Goal: Task Accomplishment & Management: Complete application form

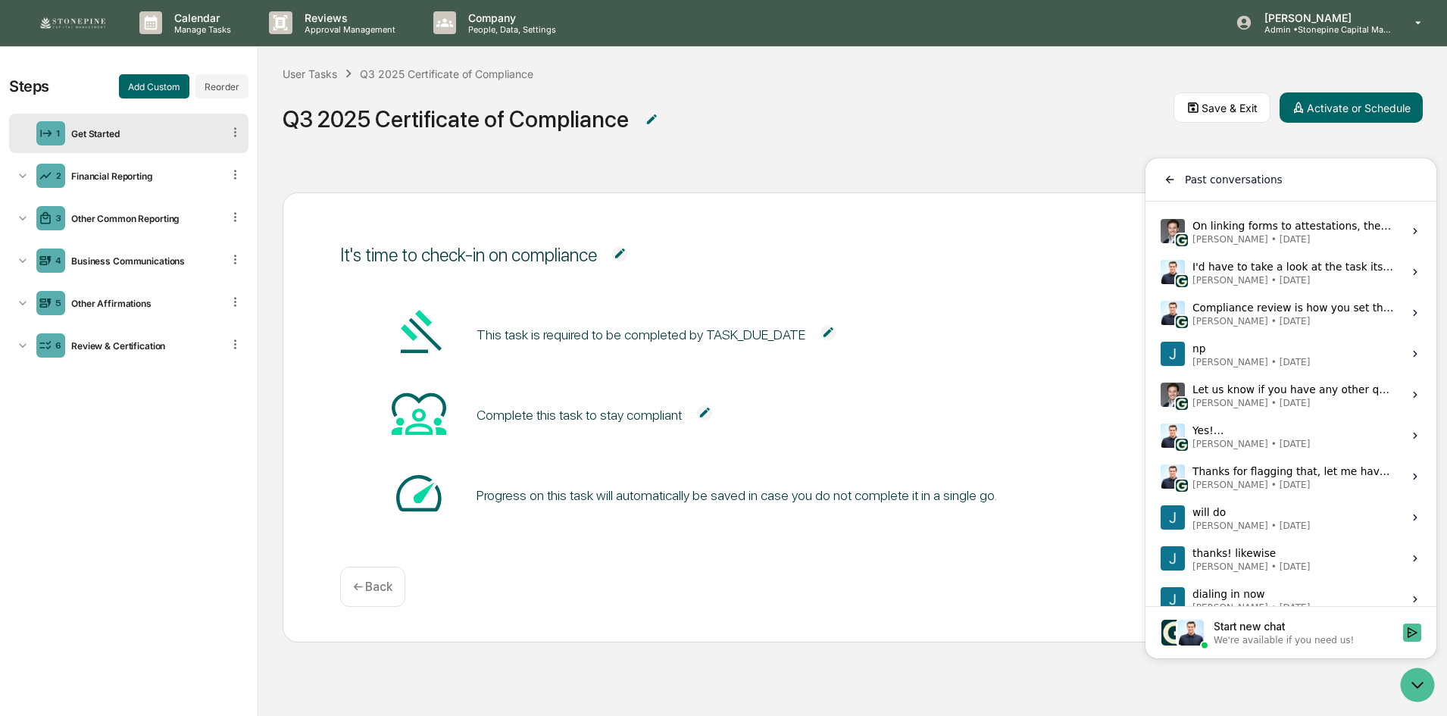
click at [1020, 180] on div "It's time to check-in on compliance This task is required to be completed by TA…" at bounding box center [852, 442] width 1188 height 548
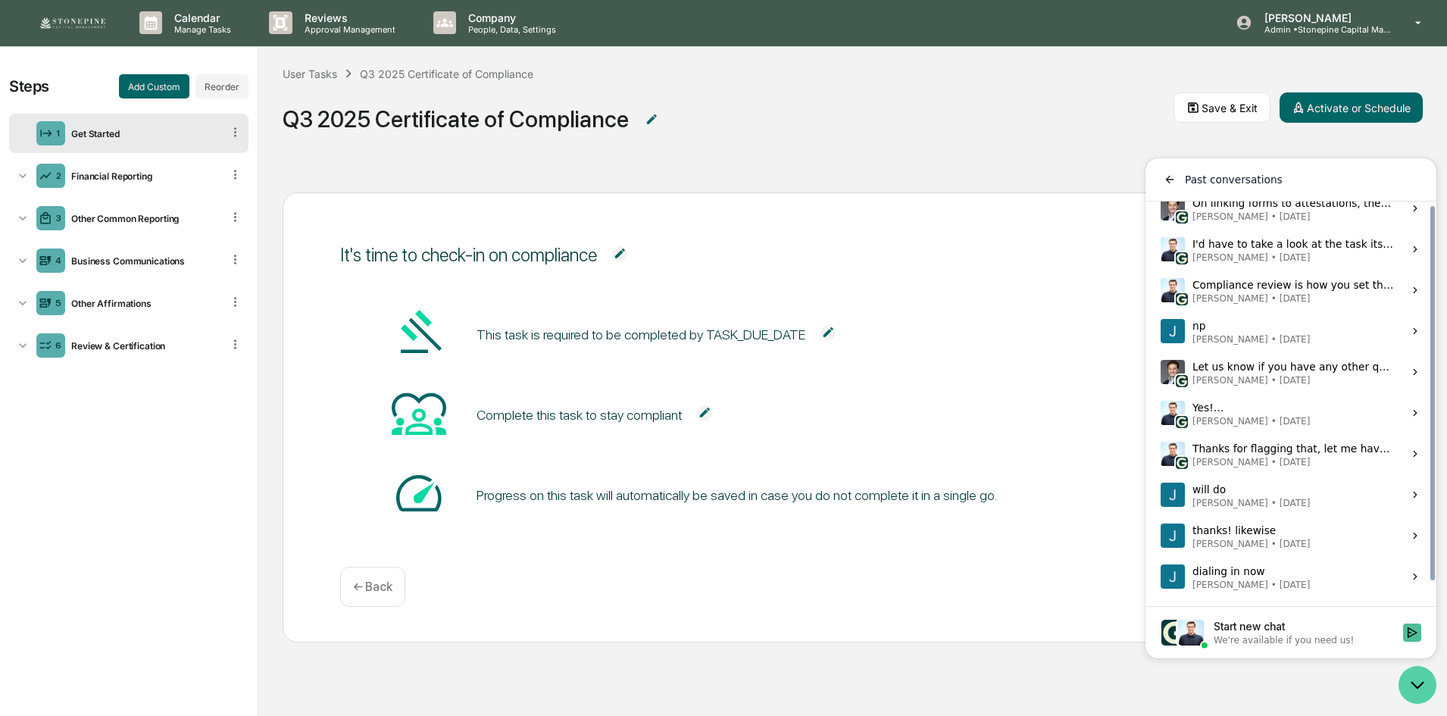
click at [1426, 684] on icon "Open customer support" at bounding box center [1417, 685] width 38 height 38
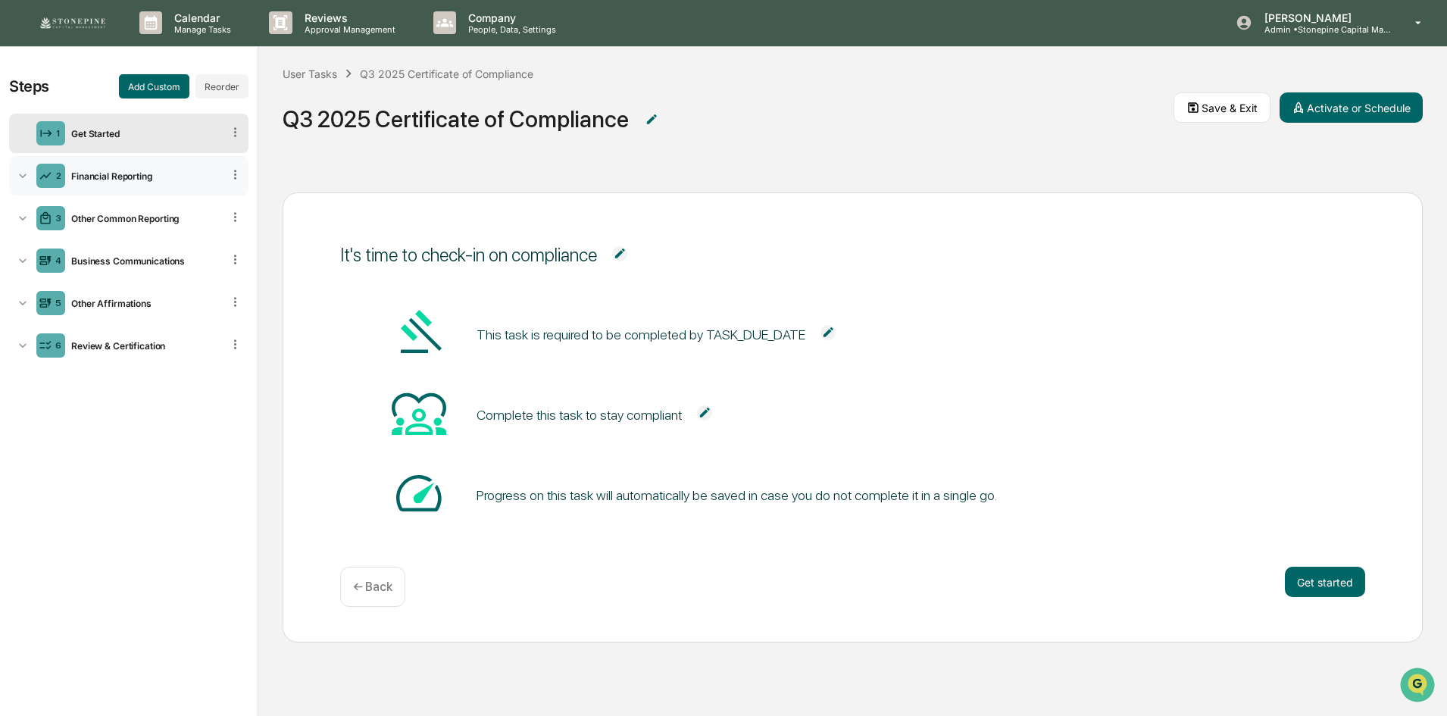
click at [164, 170] on div "Financial Reporting" at bounding box center [143, 175] width 157 height 11
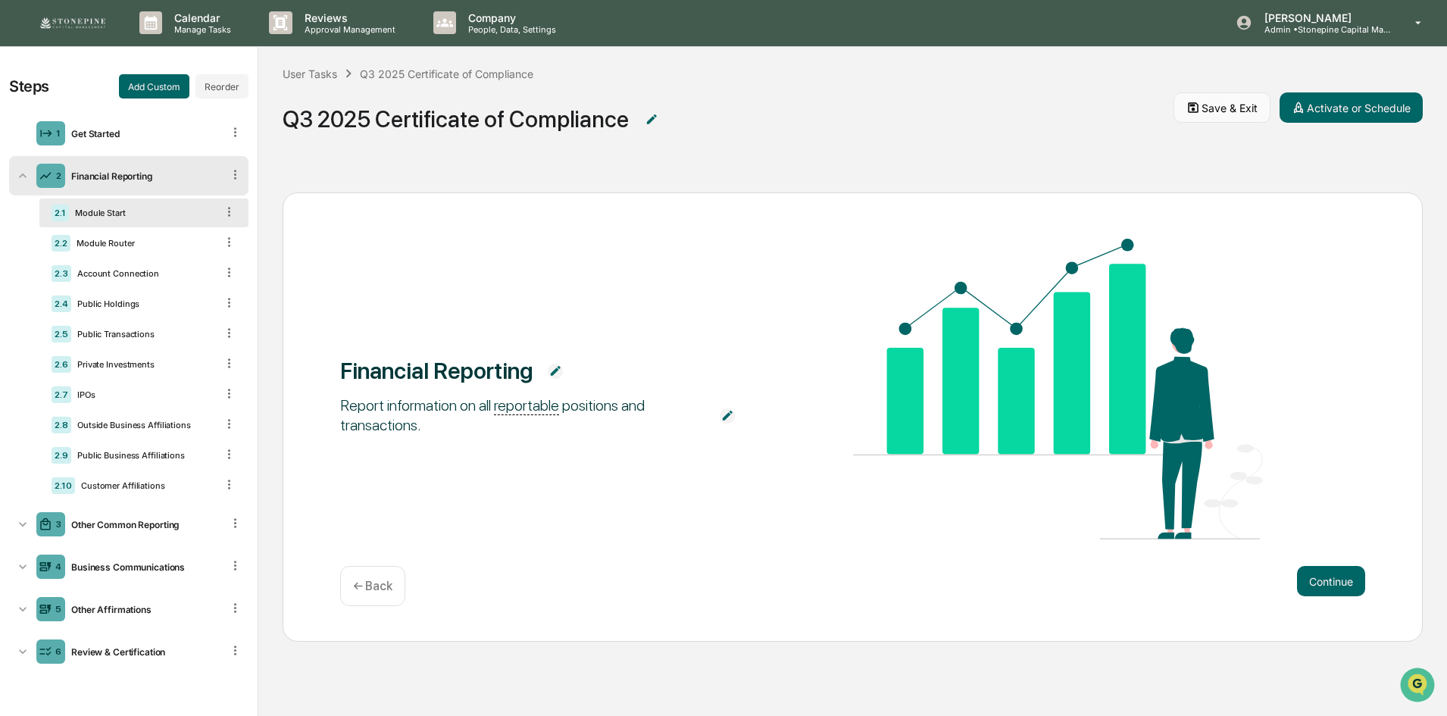
click at [1198, 114] on icon at bounding box center [1193, 108] width 14 height 14
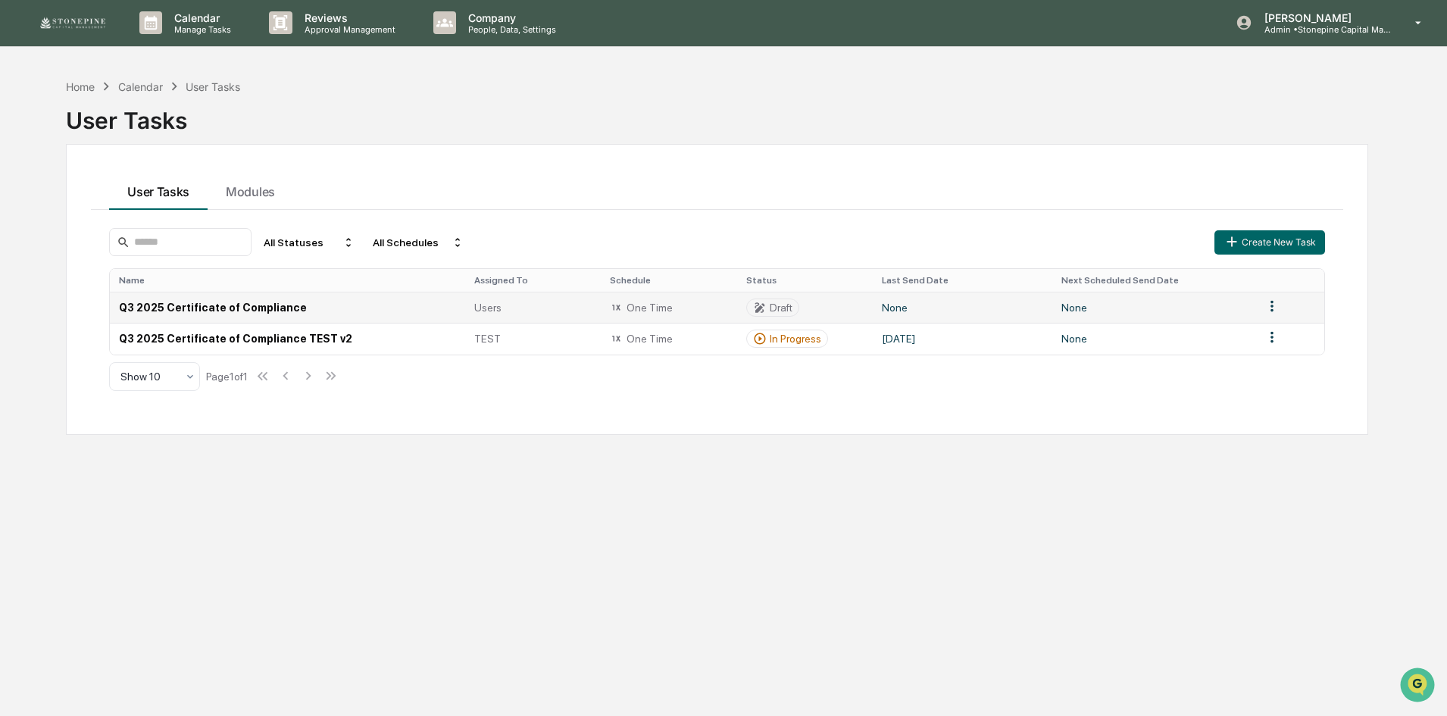
click at [245, 309] on td "Q3 2025 Certificate of Compliance" at bounding box center [287, 307] width 355 height 31
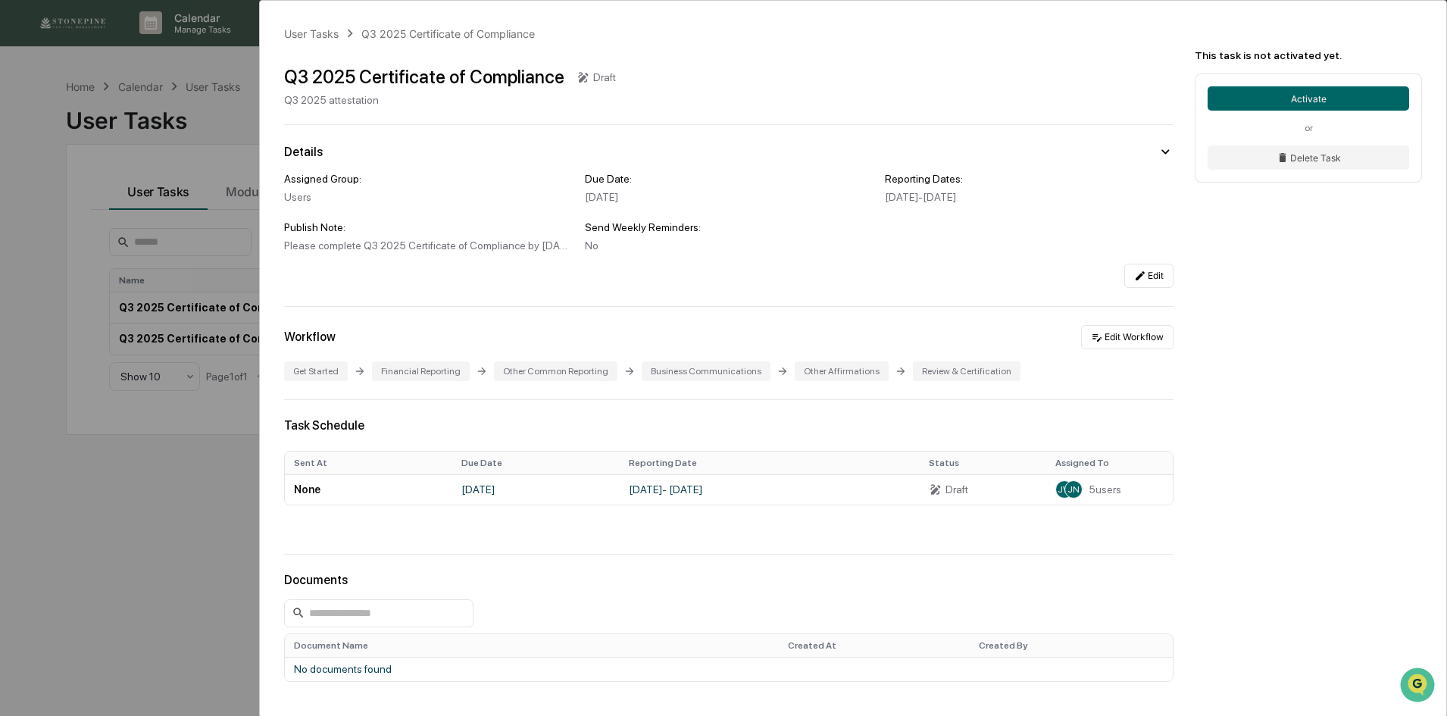
click at [159, 586] on div "User Tasks Q3 2025 Certificate of Compliance Q3 2025 Certificate of Compliance …" at bounding box center [723, 358] width 1447 height 716
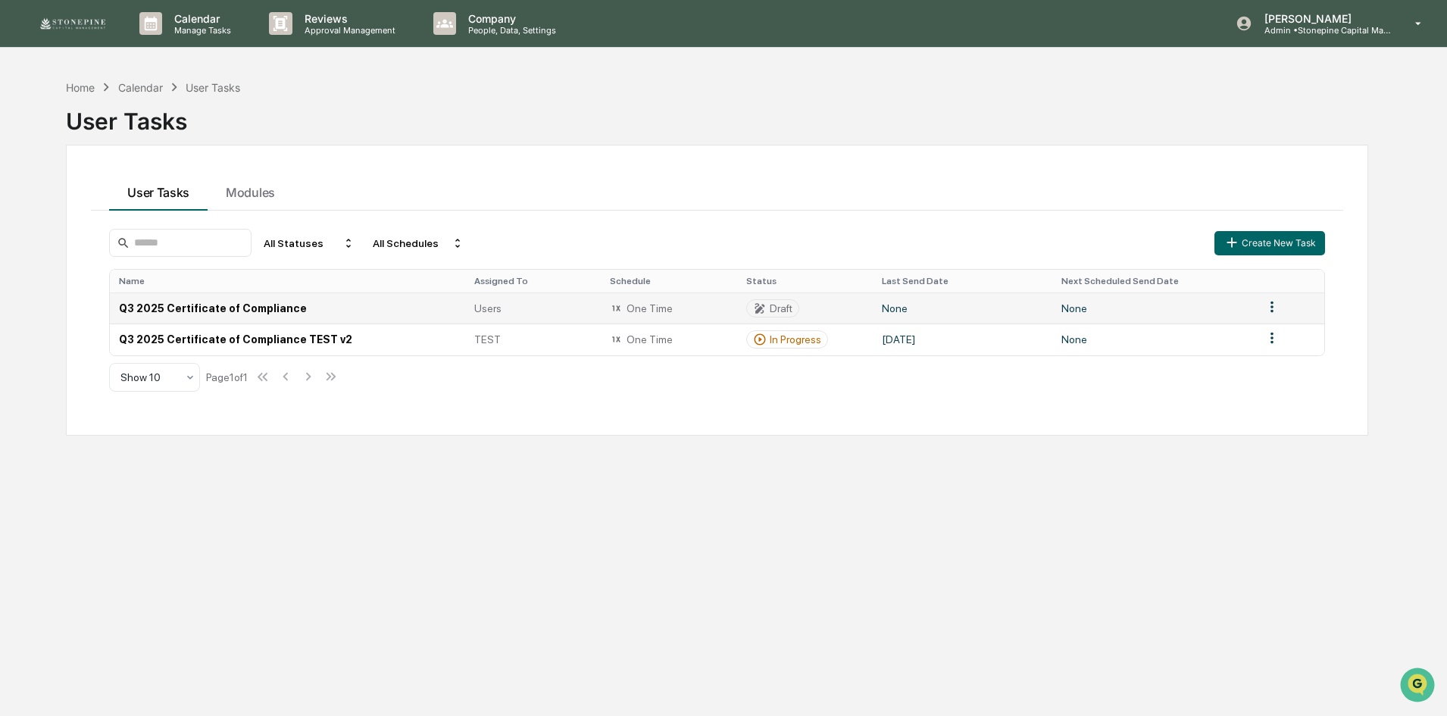
click at [234, 305] on td "Q3 2025 Certificate of Compliance" at bounding box center [287, 307] width 355 height 31
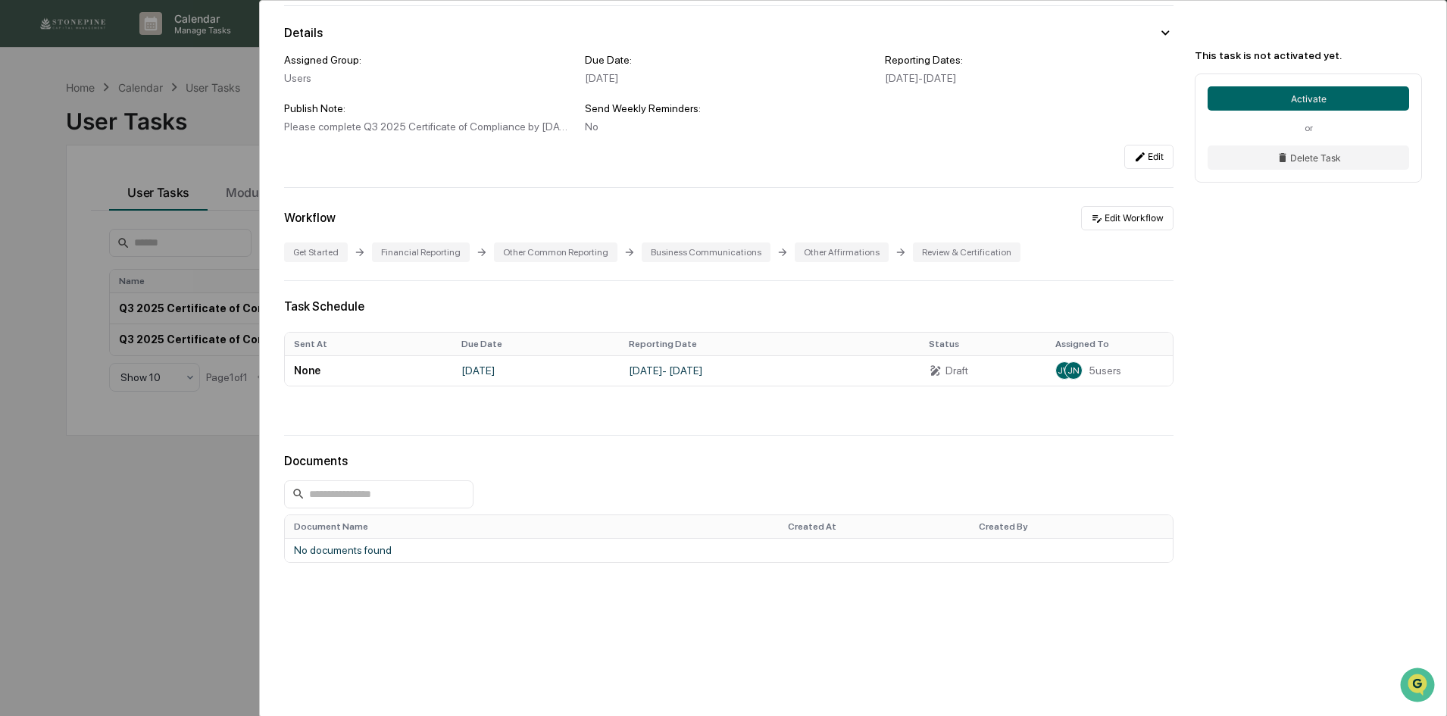
scroll to position [123, 0]
click at [1126, 214] on button "Edit Workflow" at bounding box center [1127, 214] width 92 height 24
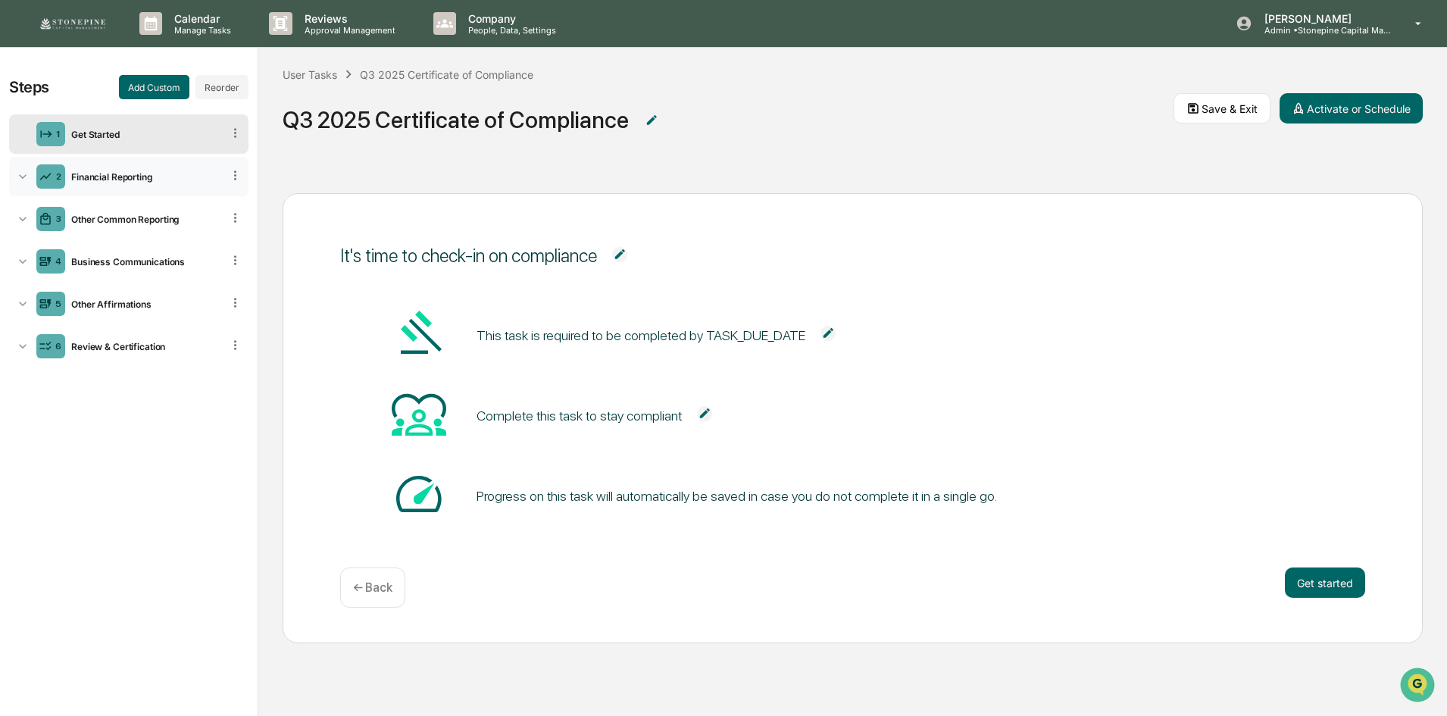
click at [180, 176] on div "Financial Reporting" at bounding box center [143, 176] width 157 height 11
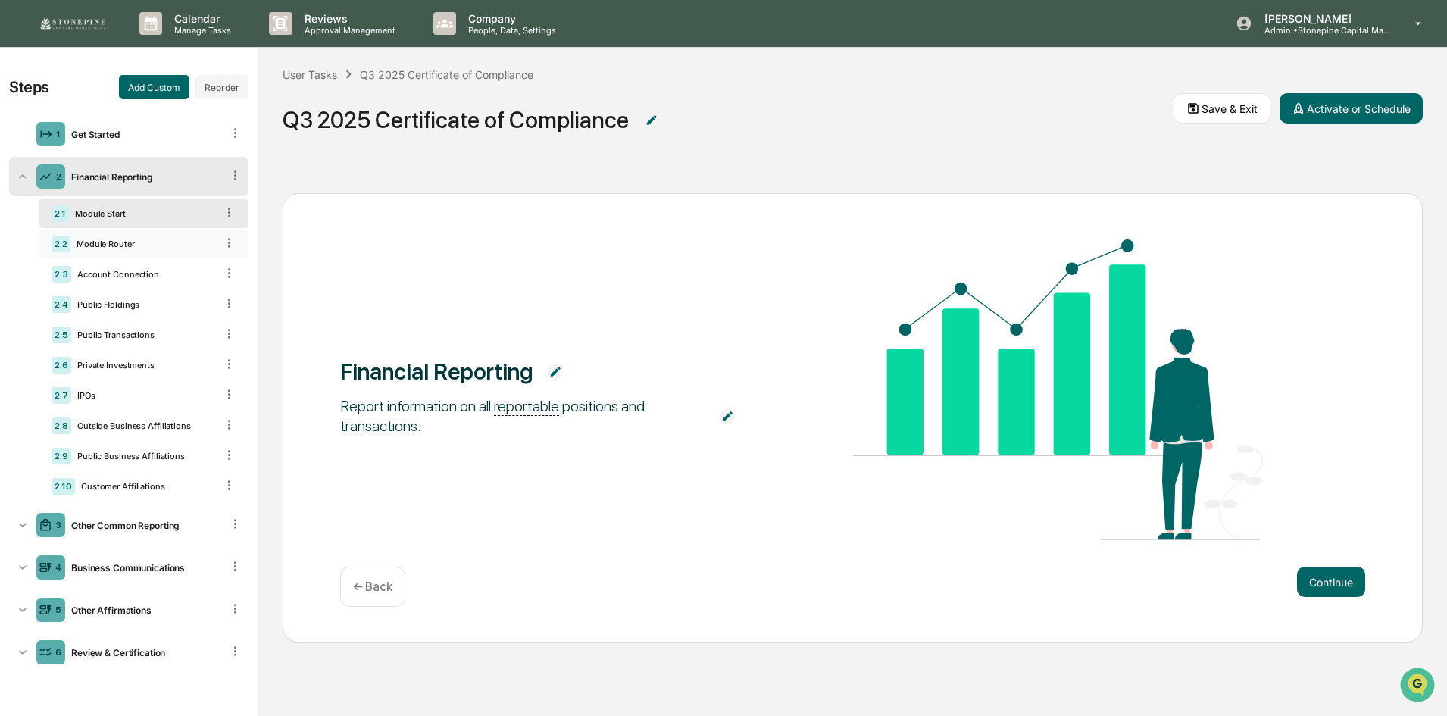
click at [162, 242] on div "Module Router" at bounding box center [142, 244] width 145 height 11
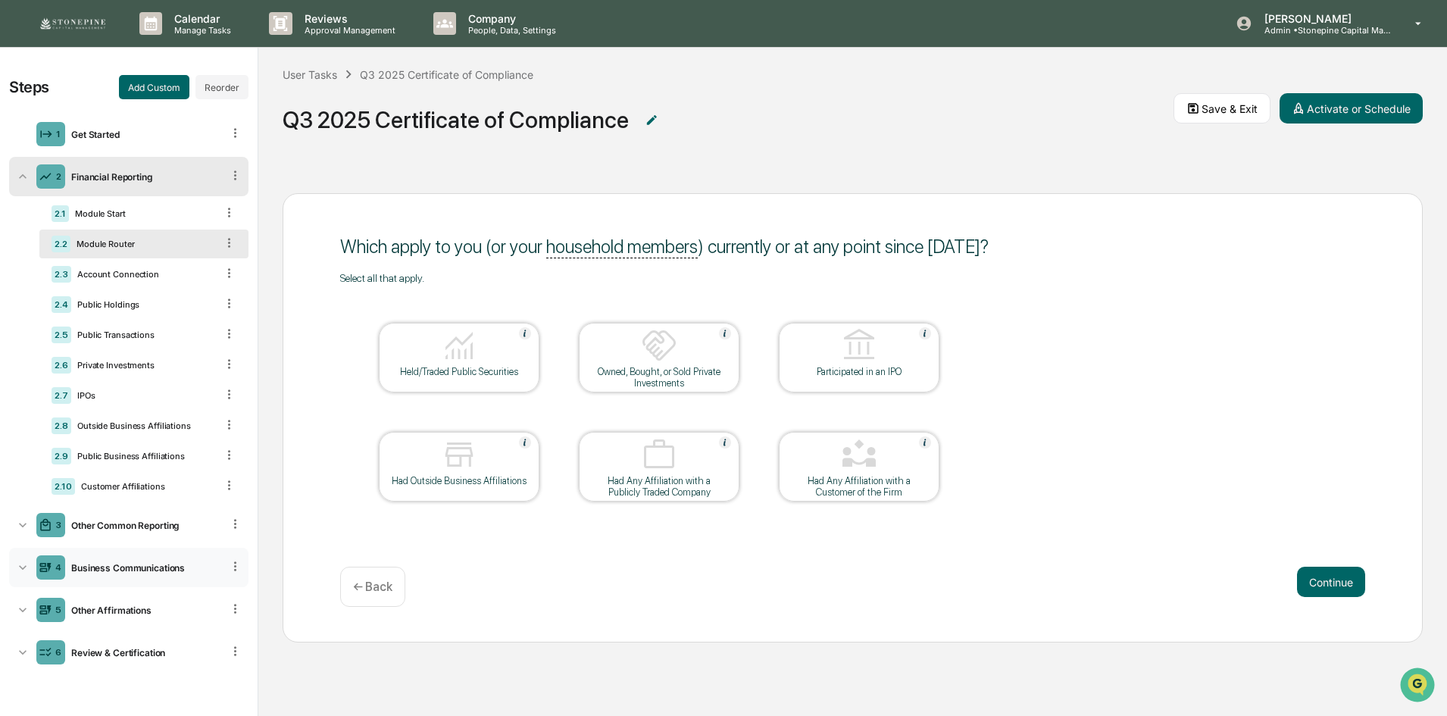
click at [160, 560] on div "4 Business Communications" at bounding box center [128, 567] width 239 height 39
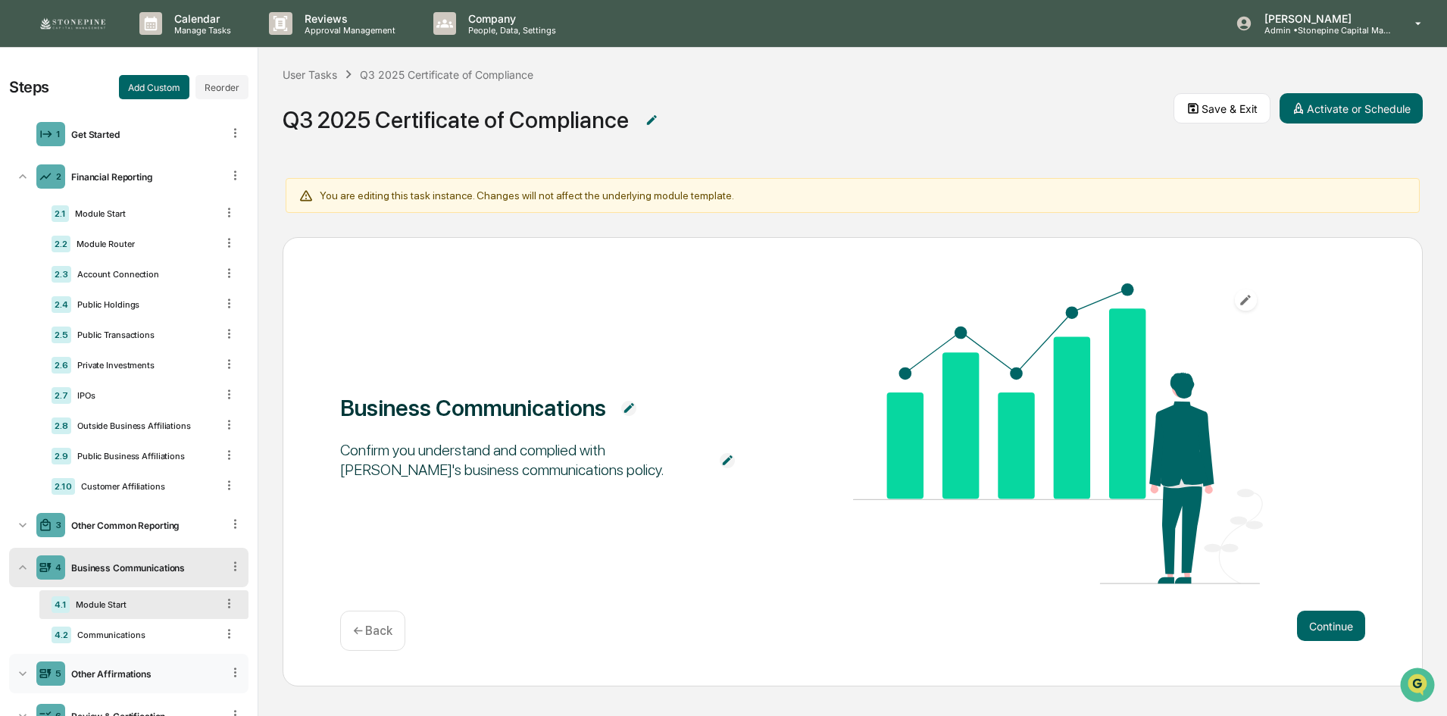
click at [144, 668] on div "Other Affirmations" at bounding box center [143, 673] width 157 height 11
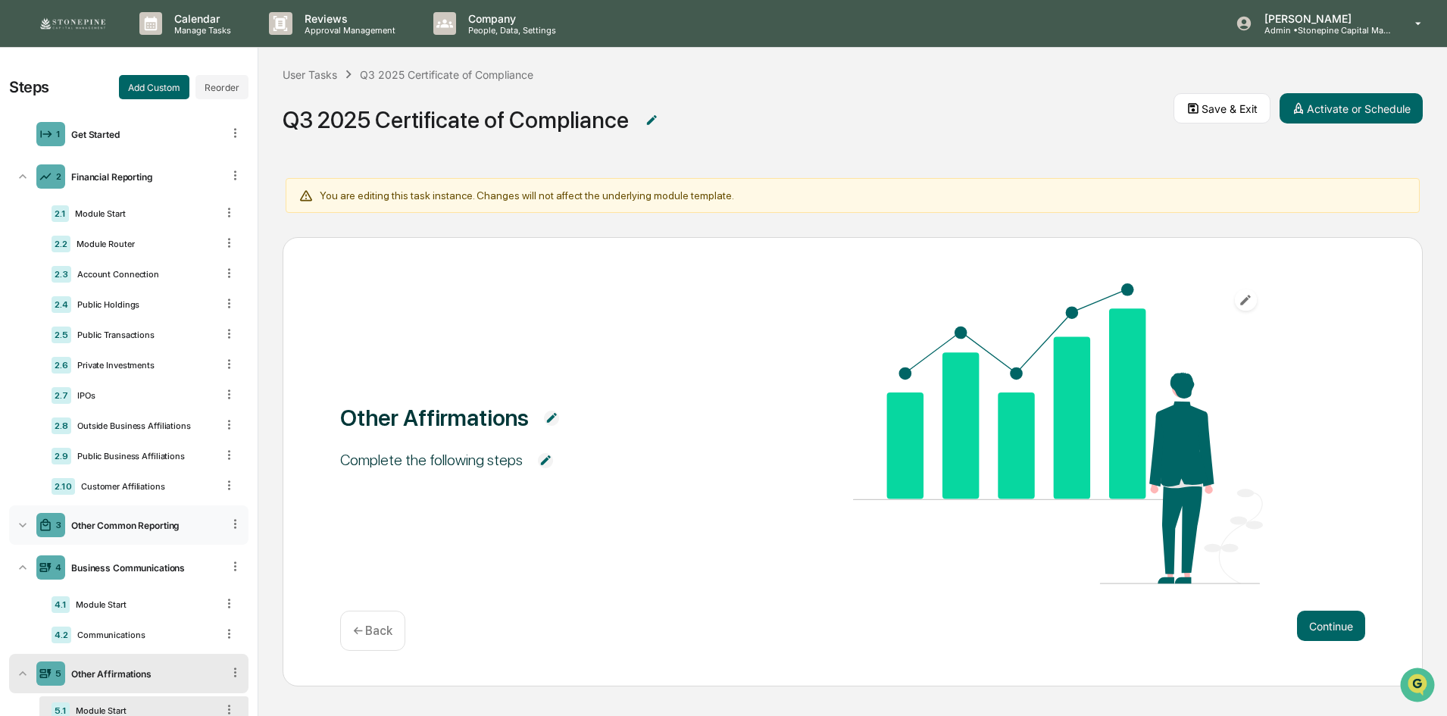
click at [142, 529] on div "Other Common Reporting" at bounding box center [143, 525] width 157 height 11
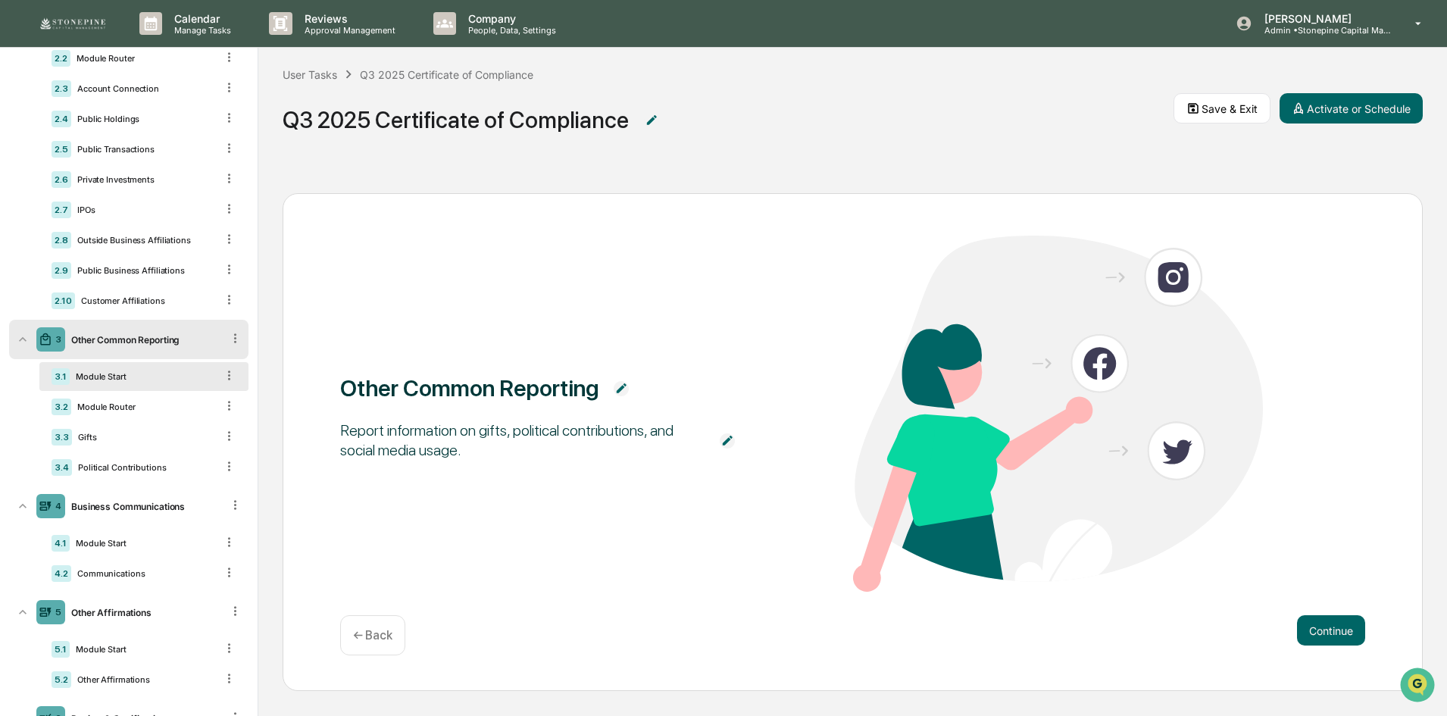
scroll to position [237, 0]
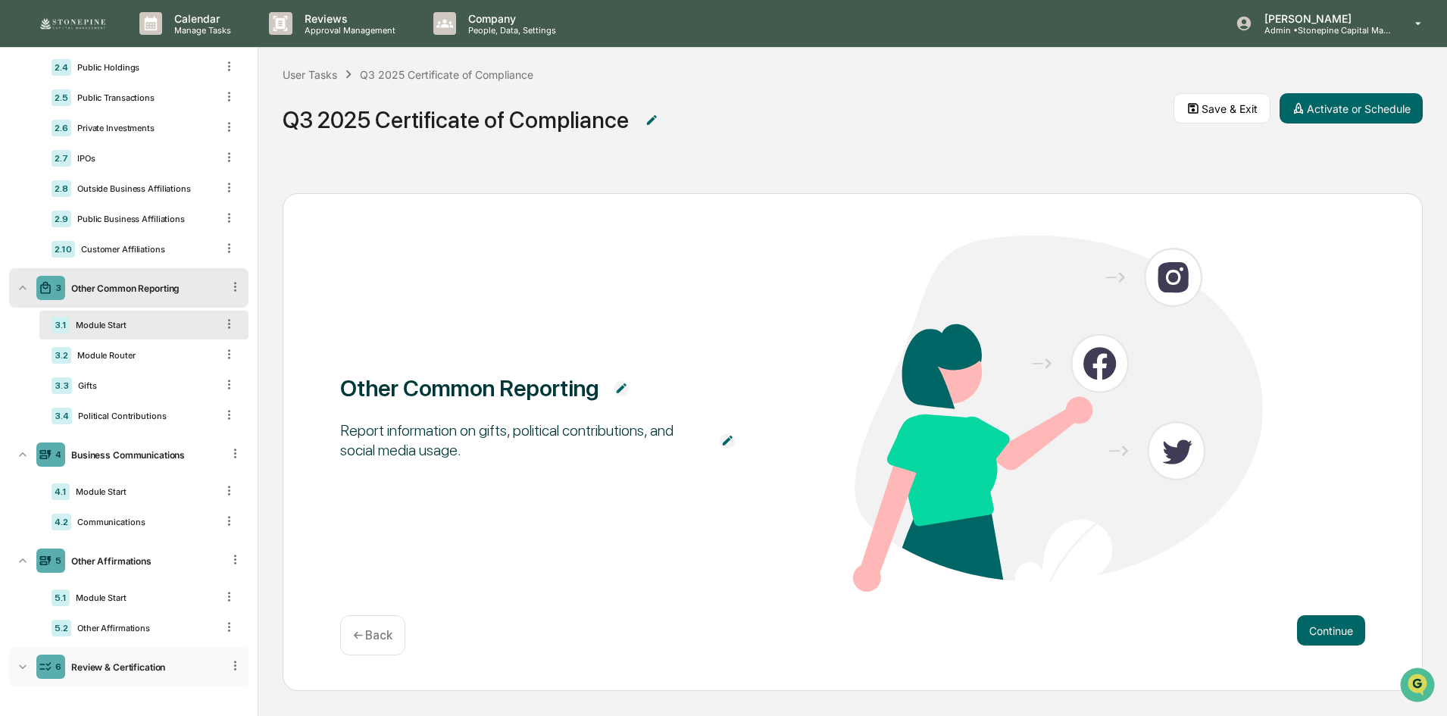
click at [152, 664] on div "Review & Certification" at bounding box center [143, 666] width 157 height 11
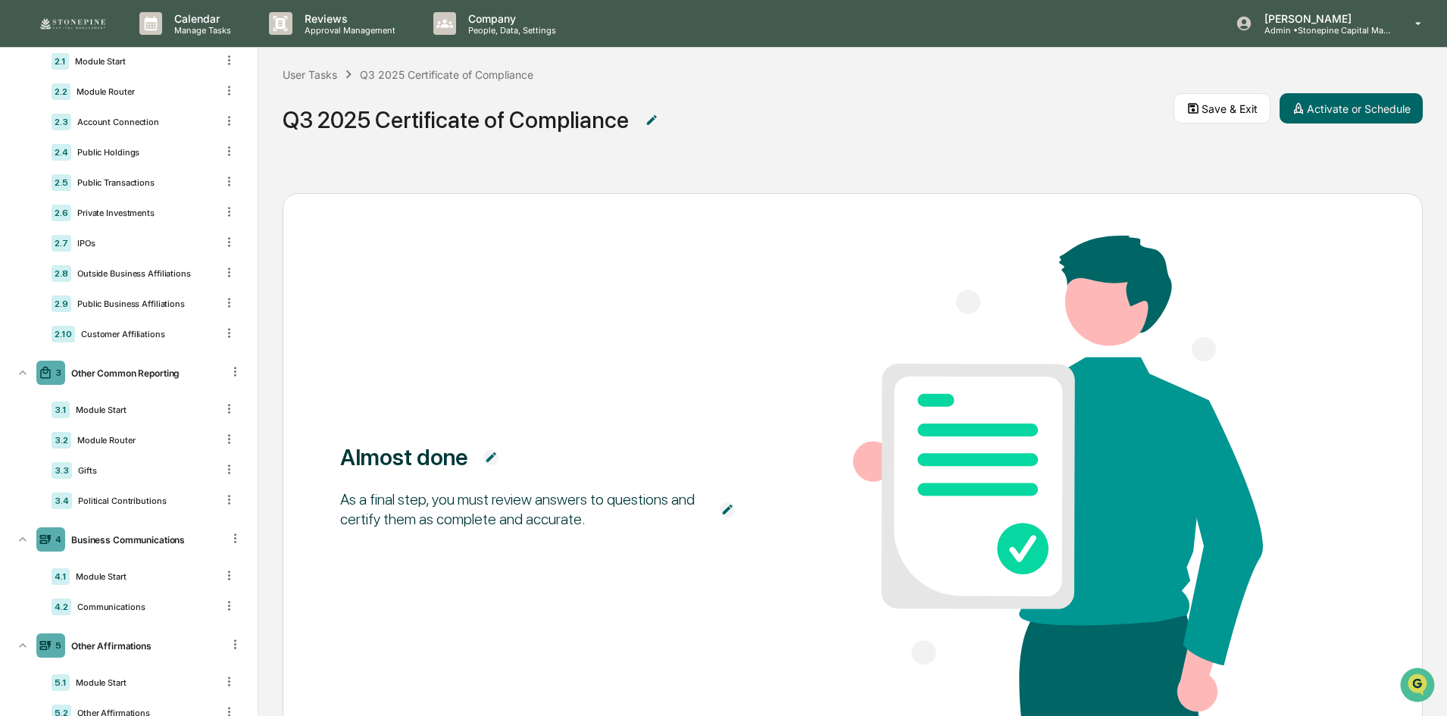
scroll to position [0, 0]
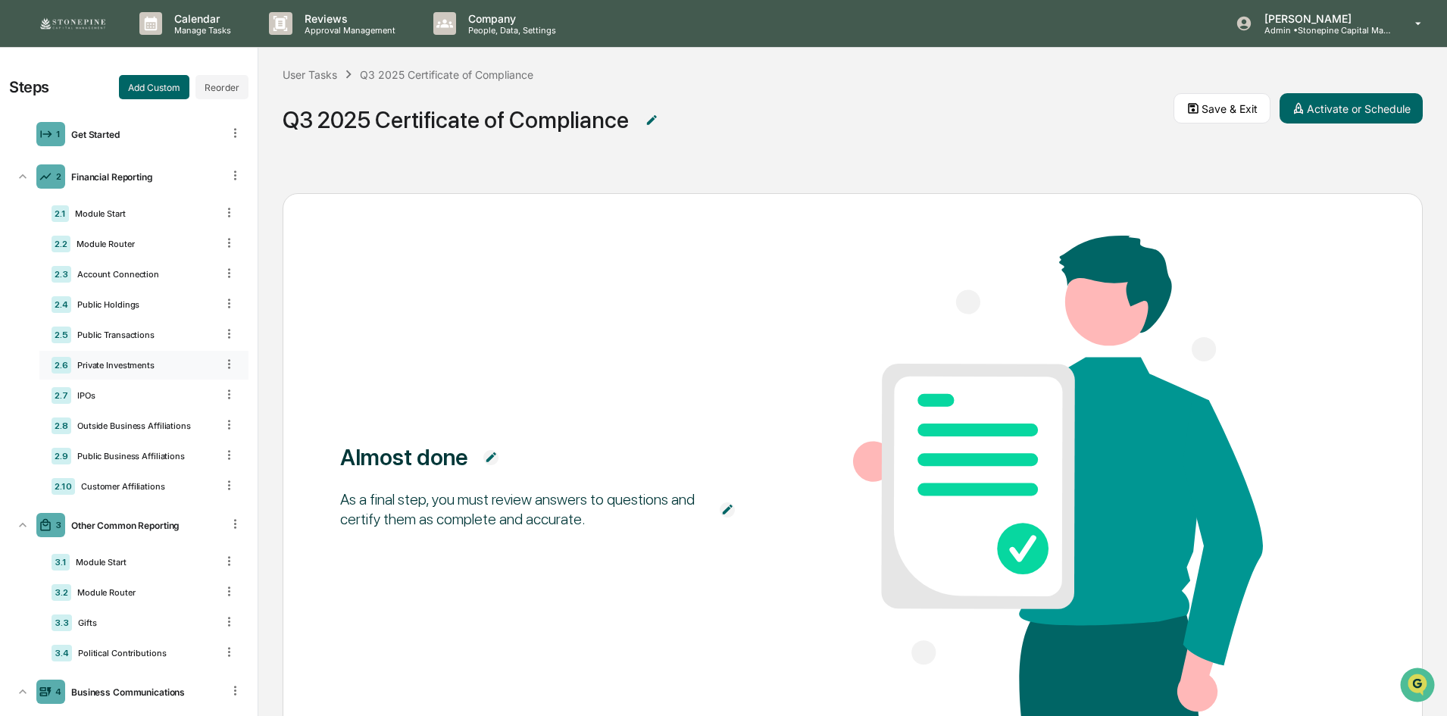
click at [136, 361] on div "Private Investments" at bounding box center [143, 365] width 145 height 11
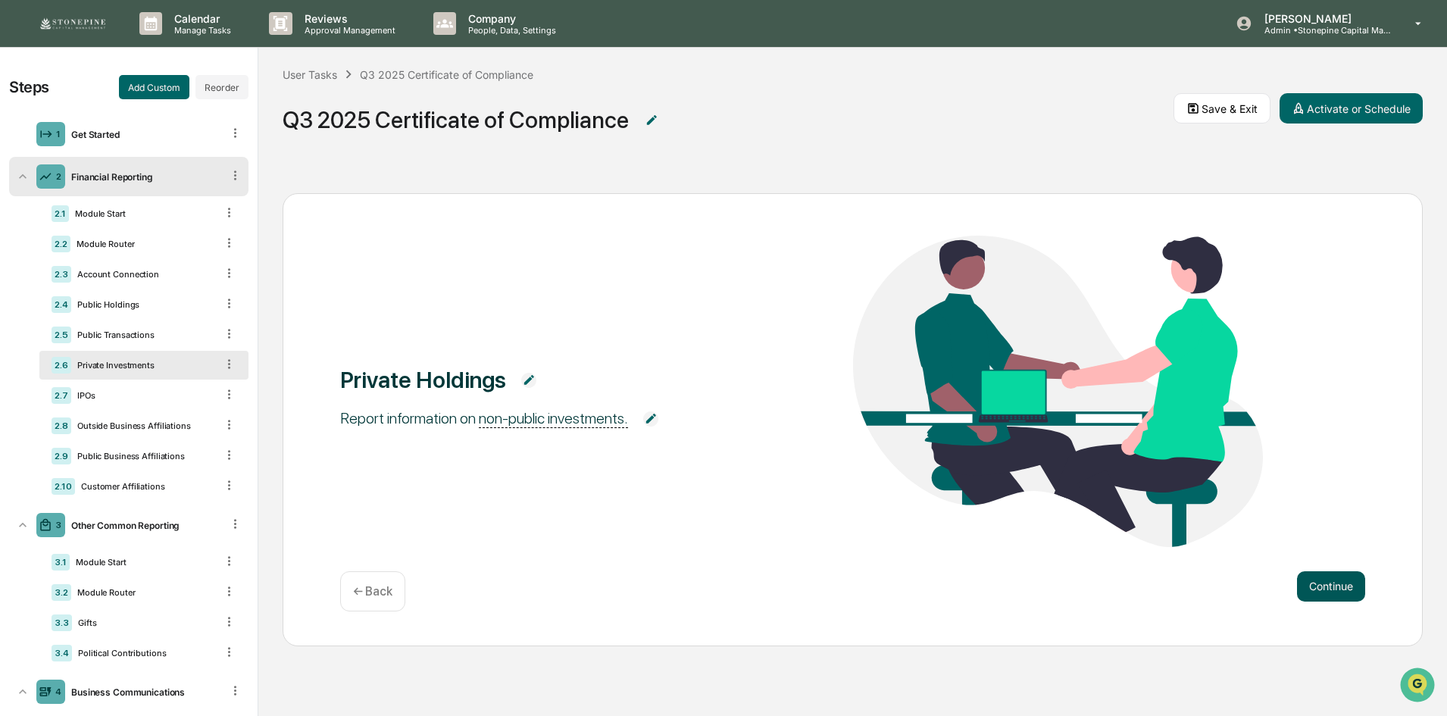
click at [1350, 576] on button "Continue" at bounding box center [1331, 586] width 68 height 30
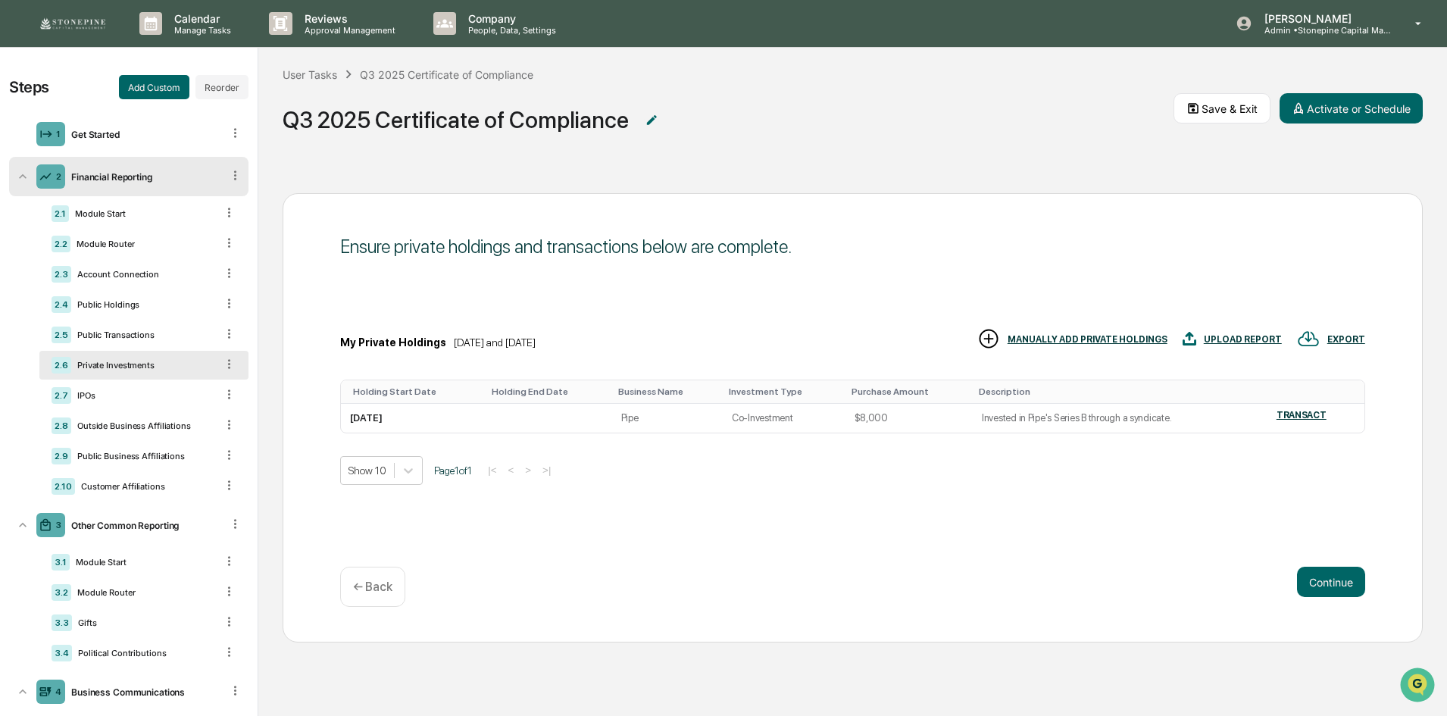
click at [1129, 341] on div "MANUALLY ADD PRIVATE HOLDINGS" at bounding box center [1087, 339] width 160 height 11
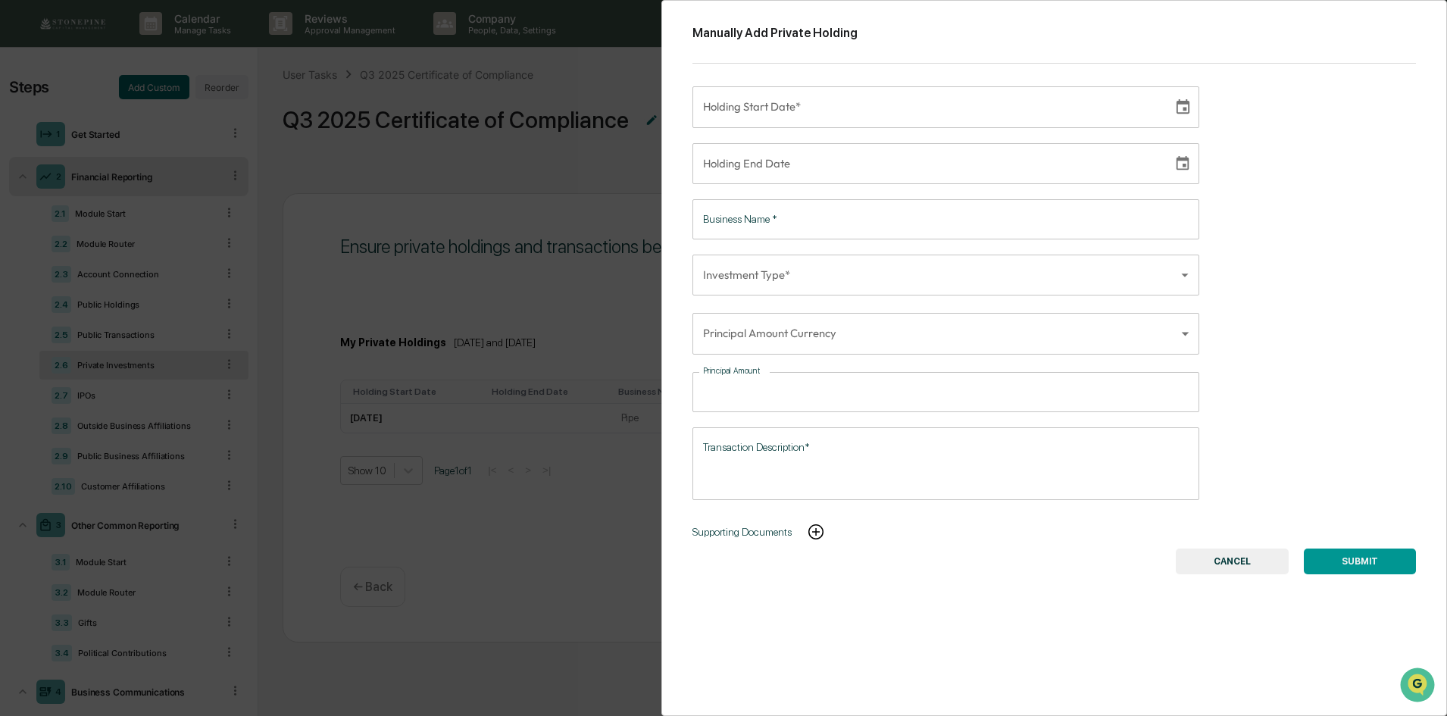
click at [598, 558] on div "Manually Add Private Holding Holding Start Date* Holding Start Date* Holding En…" at bounding box center [723, 358] width 1447 height 716
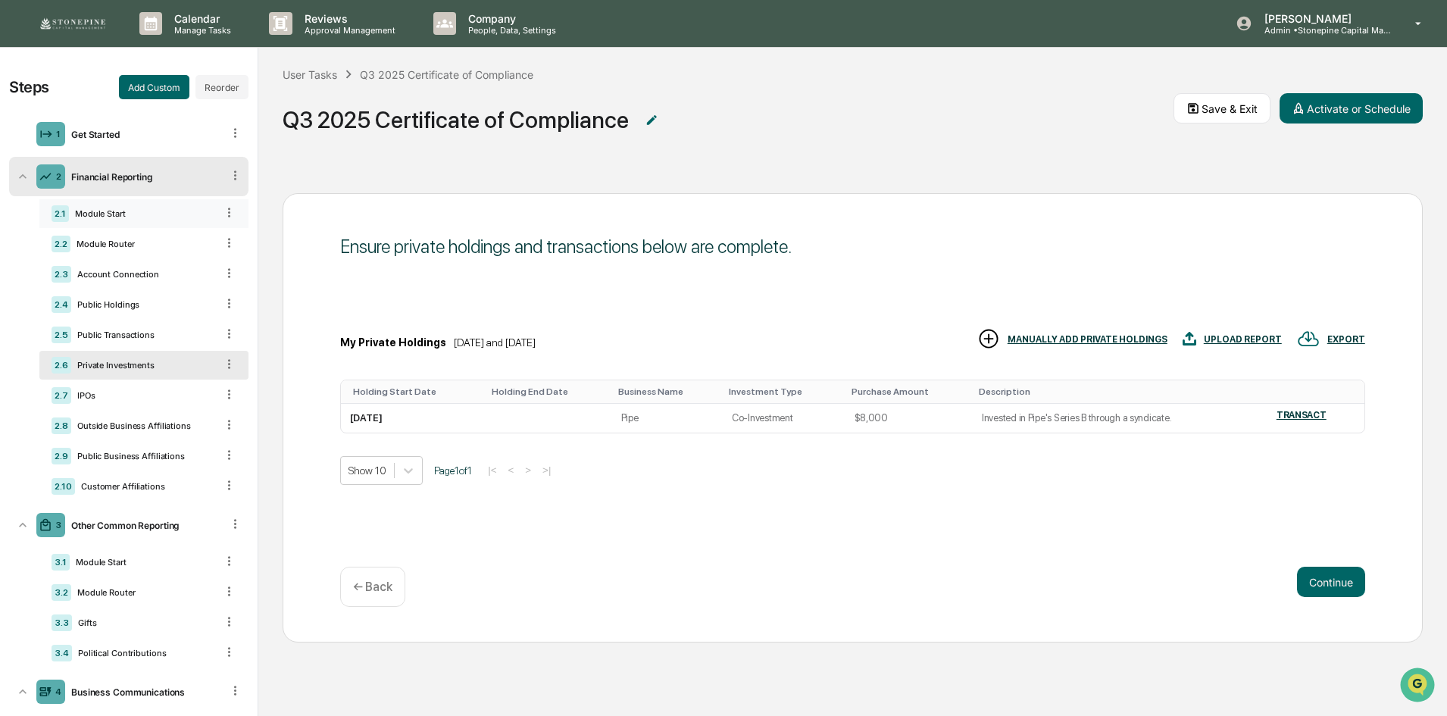
click at [120, 221] on div "2.1 Module Start" at bounding box center [143, 213] width 209 height 29
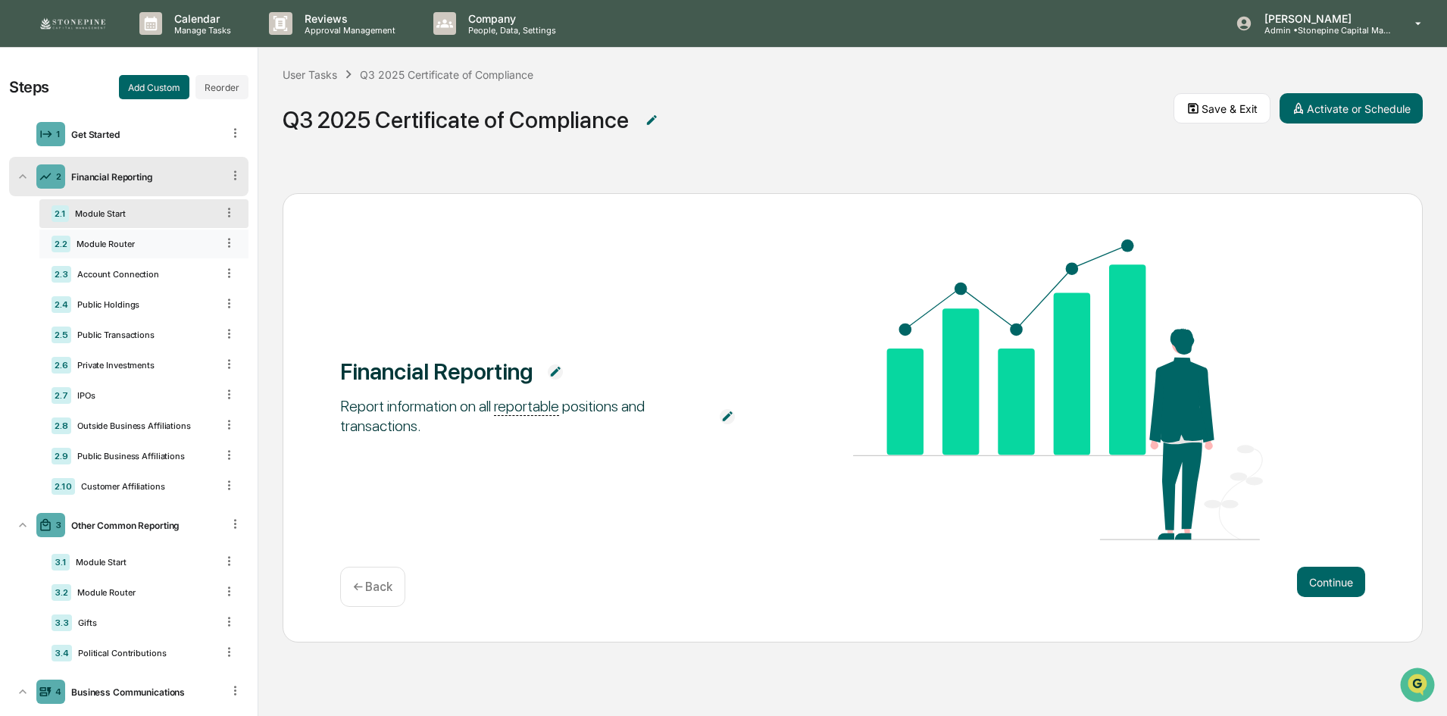
click at [120, 235] on div "2.2 Module Router" at bounding box center [143, 244] width 209 height 29
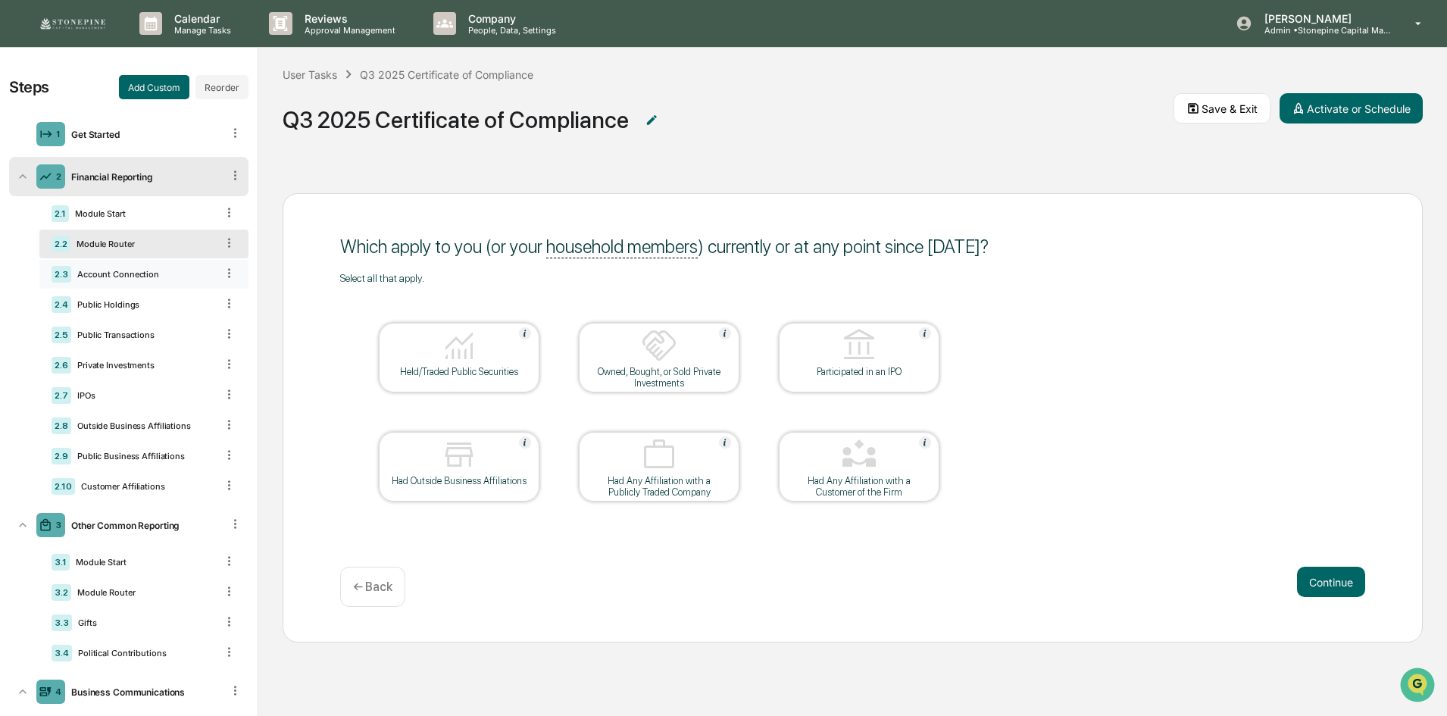
click at [120, 275] on div "Account Connection" at bounding box center [143, 274] width 145 height 11
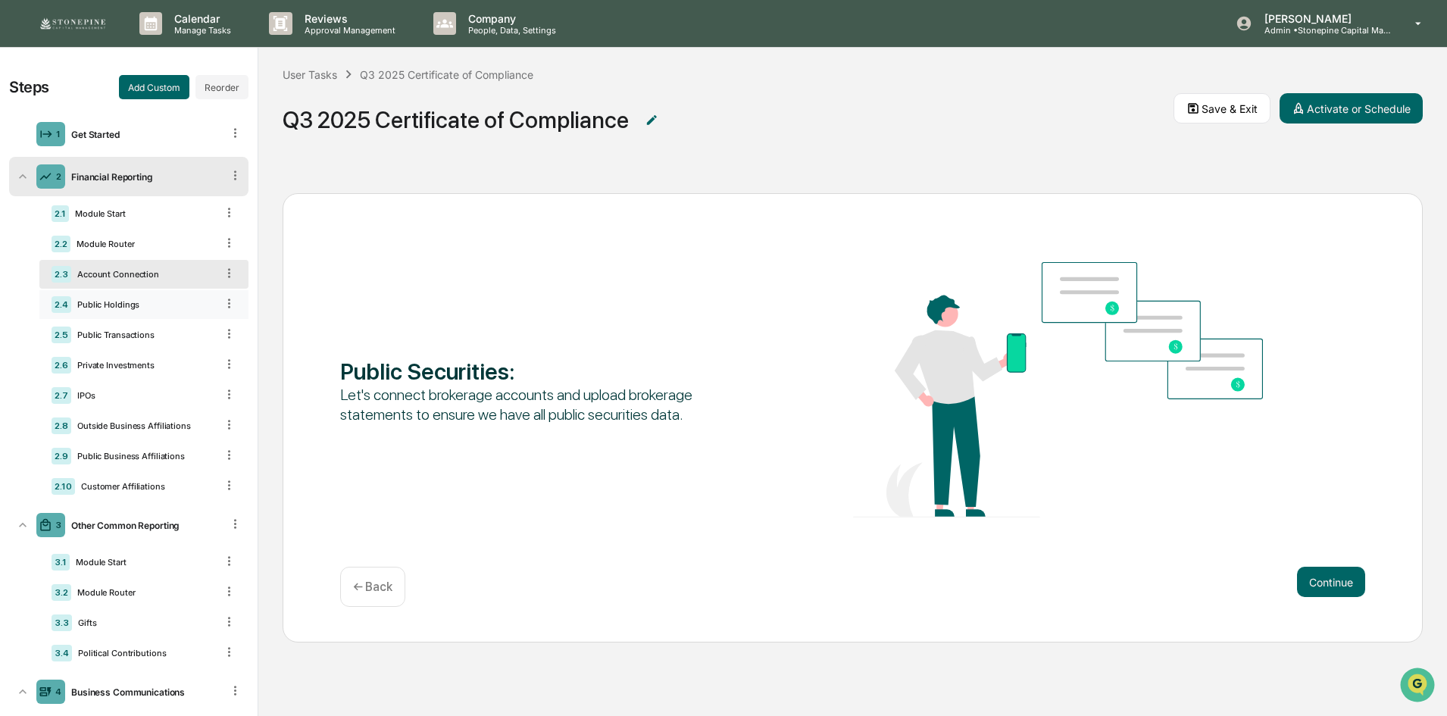
click at [119, 302] on div "Public Holdings" at bounding box center [143, 304] width 145 height 11
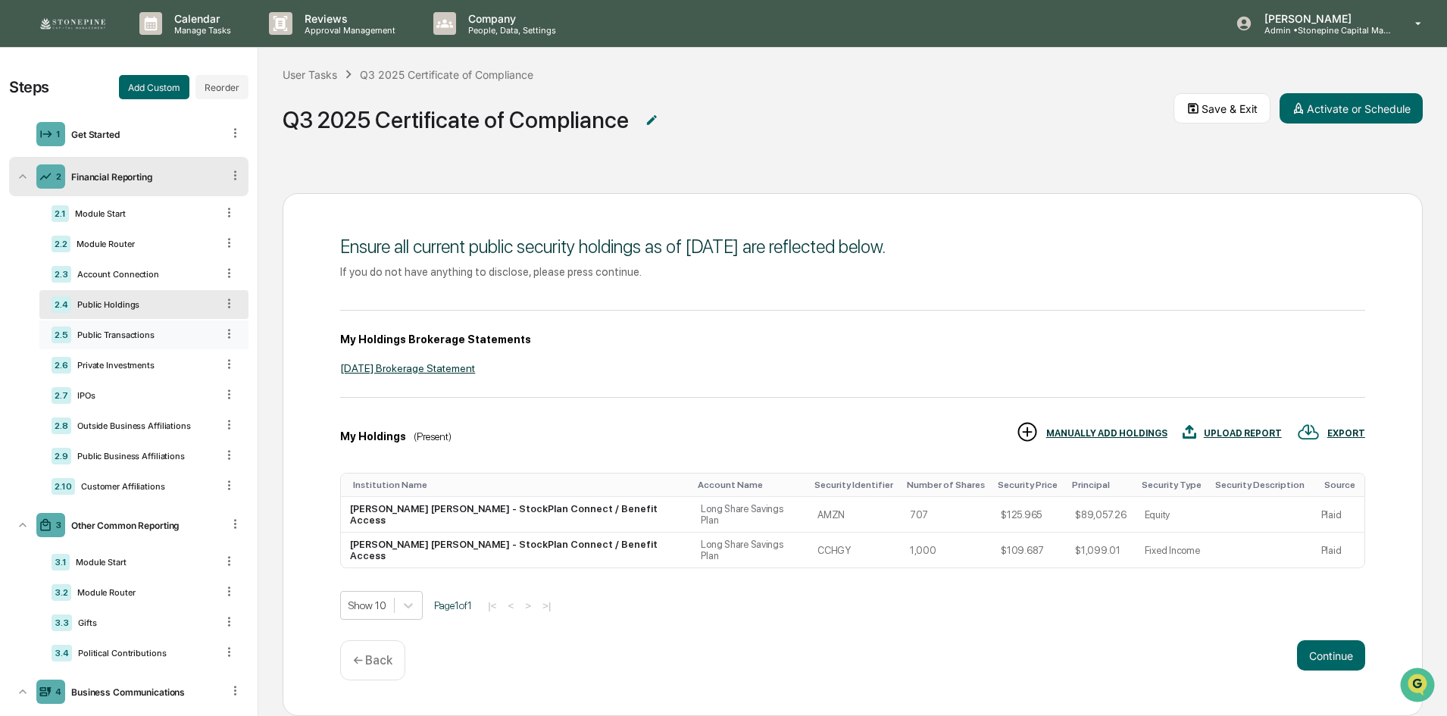
click at [119, 332] on div "Public Transactions" at bounding box center [143, 334] width 145 height 11
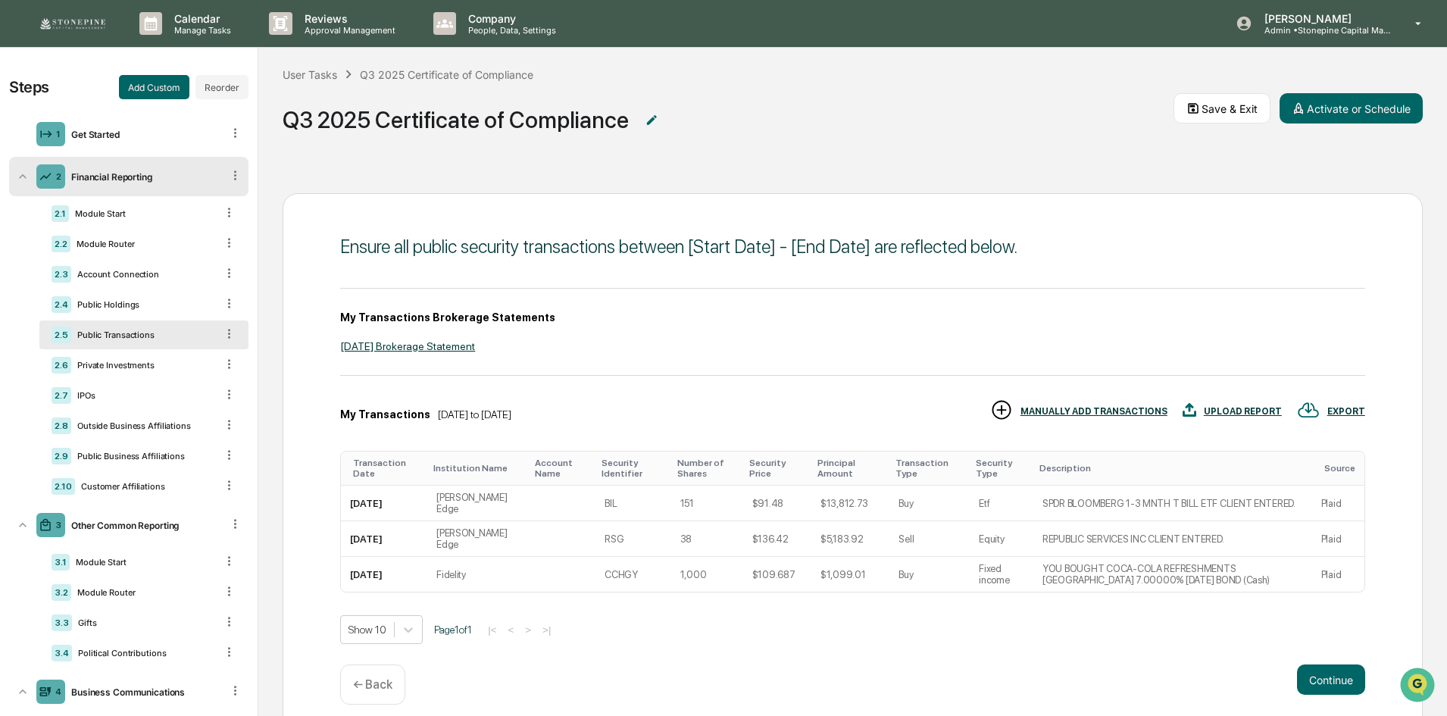
click at [90, 27] on img at bounding box center [72, 23] width 73 height 15
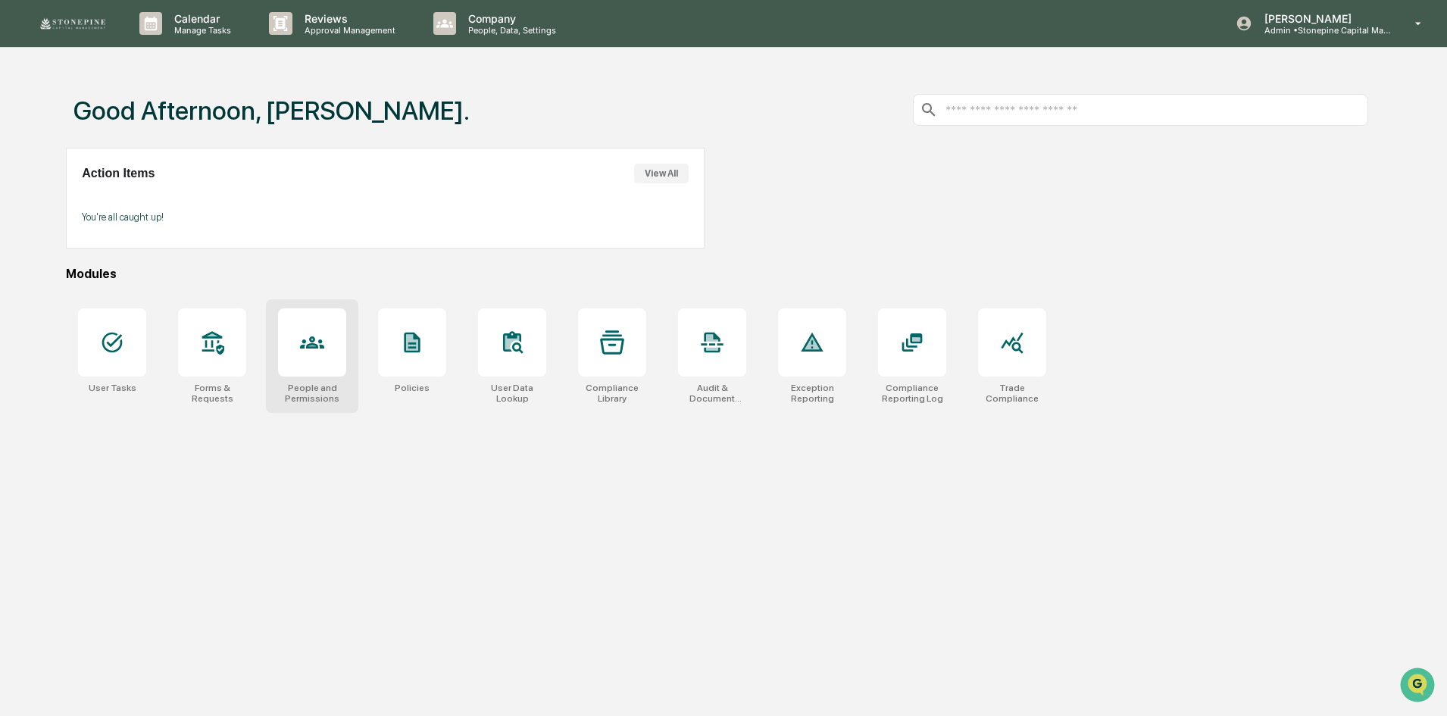
click at [316, 348] on icon at bounding box center [312, 342] width 24 height 12
